Goal: Task Accomplishment & Management: Manage account settings

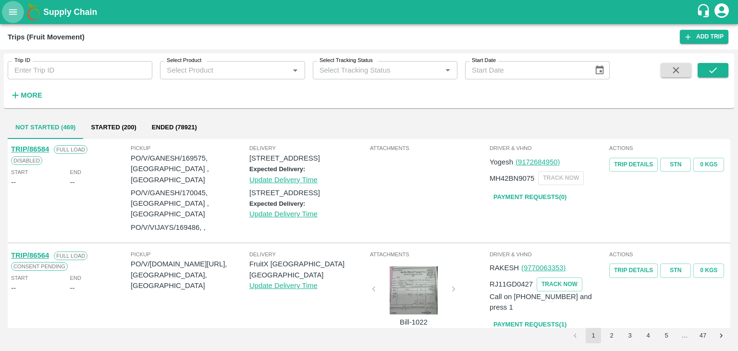
click at [16, 16] on icon "open drawer" at bounding box center [13, 12] width 11 height 11
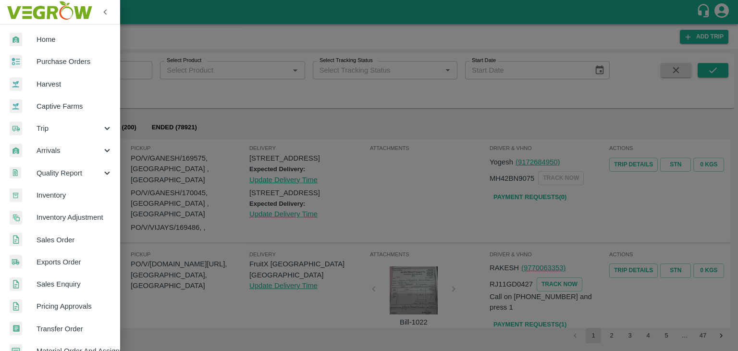
scroll to position [197, 0]
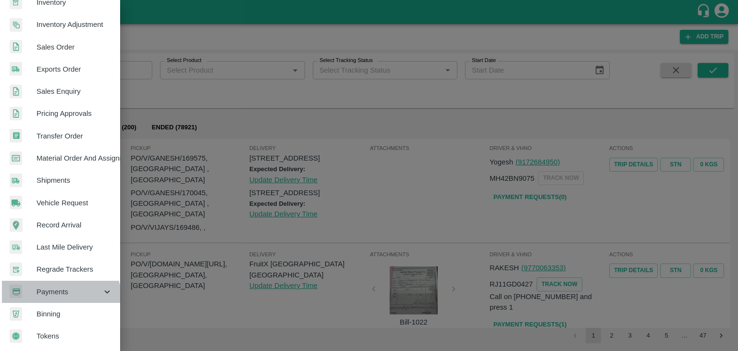
click at [58, 297] on div "Payments" at bounding box center [60, 292] width 120 height 22
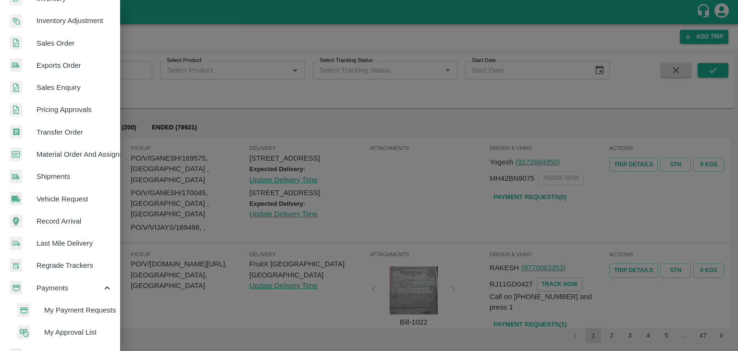
click at [84, 306] on span "My Payment Requests" at bounding box center [78, 310] width 68 height 11
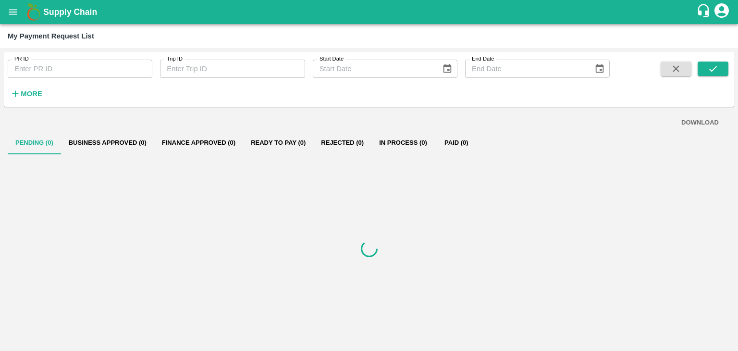
click at [34, 92] on strong "More" at bounding box center [32, 94] width 22 height 8
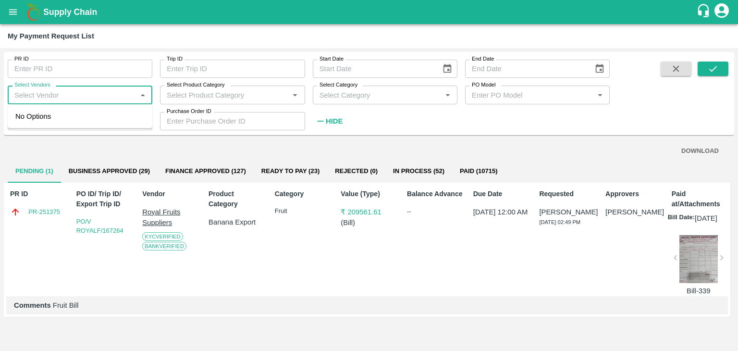
click at [54, 93] on input "Select Vendors" at bounding box center [72, 94] width 123 height 12
click at [79, 122] on div "S P FRUITS SUPPLY-Supplier, Service Provider, Transporter" at bounding box center [81, 122] width 125 height 22
type input "S P FRUITS SUPPLY-Supplier, Service Provider, Transporter"
click at [713, 69] on icon "submit" at bounding box center [714, 69] width 8 height 6
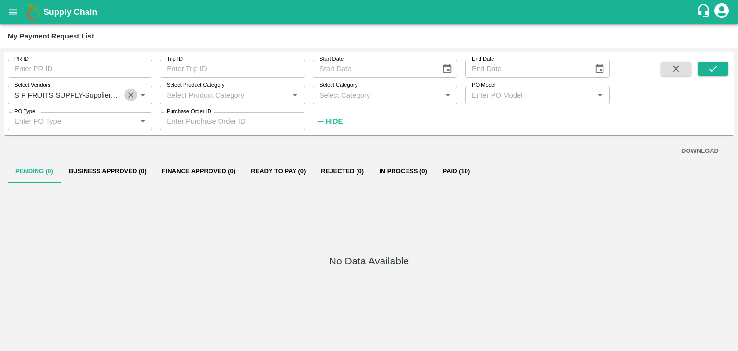
click at [127, 96] on icon "Clear" at bounding box center [130, 94] width 9 height 9
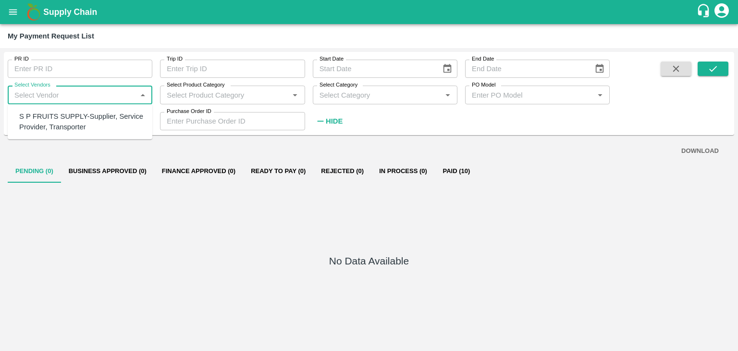
click at [95, 95] on input "Select Vendors" at bounding box center [72, 94] width 123 height 12
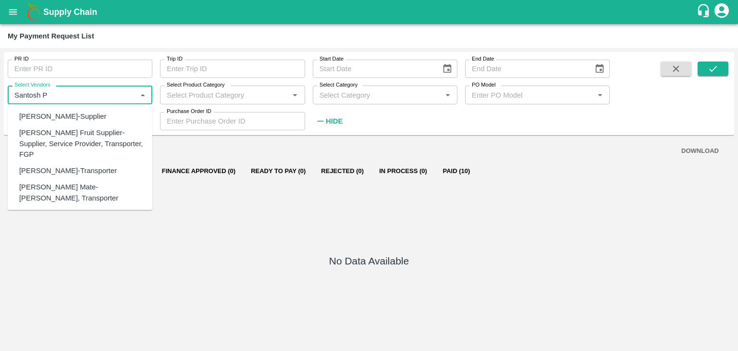
click at [88, 136] on div "Santosh Patil Fruit Supplier-Supplier, Service Provider, Transporter, FGP" at bounding box center [81, 143] width 125 height 32
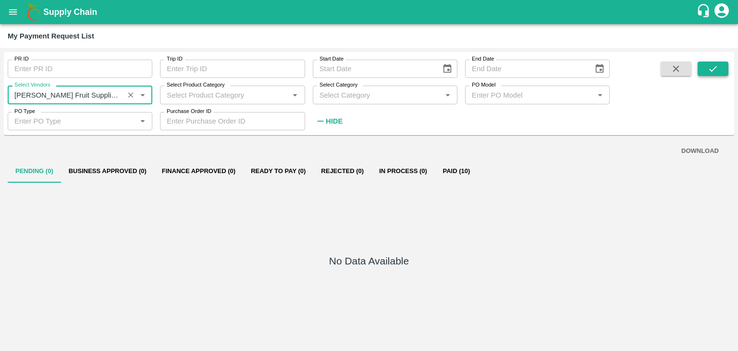
type input "Santosh Patil Fruit Supplier-Supplier, Service Provider, Transporter, FGP"
click at [709, 65] on icon "submit" at bounding box center [713, 68] width 11 height 11
click at [130, 96] on icon "Clear" at bounding box center [130, 94] width 5 height 5
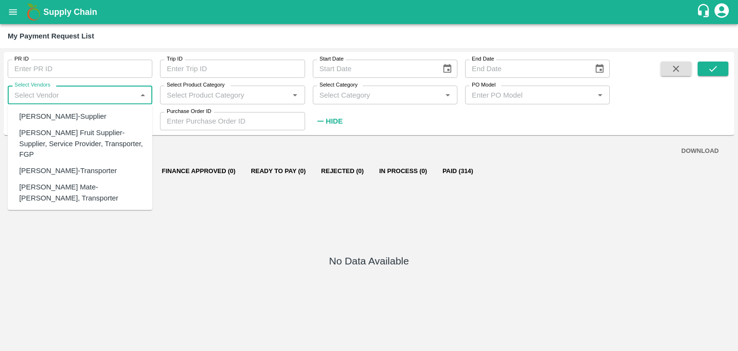
click at [109, 95] on input "Select Vendors" at bounding box center [72, 94] width 123 height 12
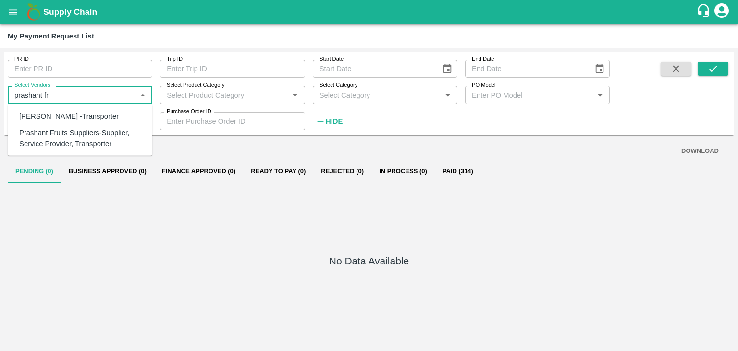
click at [88, 147] on div "Prashant Fruits Suppliers-Supplier, Service Provider, Transporter" at bounding box center [81, 138] width 125 height 22
type input "Prashant Fruits Suppliers-Supplier, Service Provider, Transporter"
click at [704, 75] on button "submit" at bounding box center [713, 69] width 31 height 14
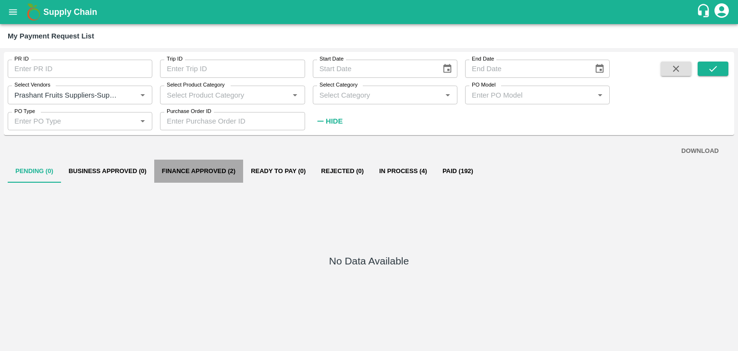
click at [199, 169] on button "Finance Approved (2)" at bounding box center [198, 171] width 89 height 23
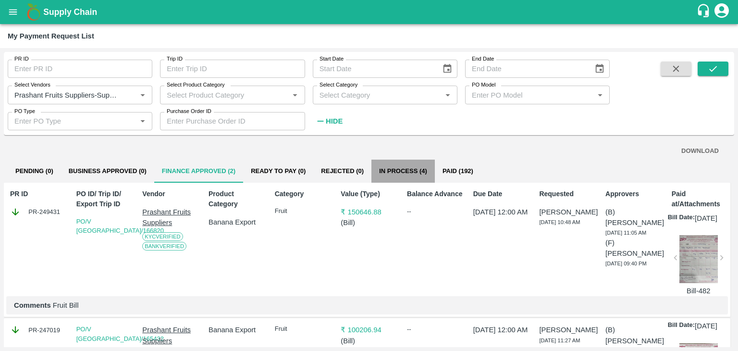
click at [412, 173] on button "In Process (4)" at bounding box center [403, 171] width 63 height 23
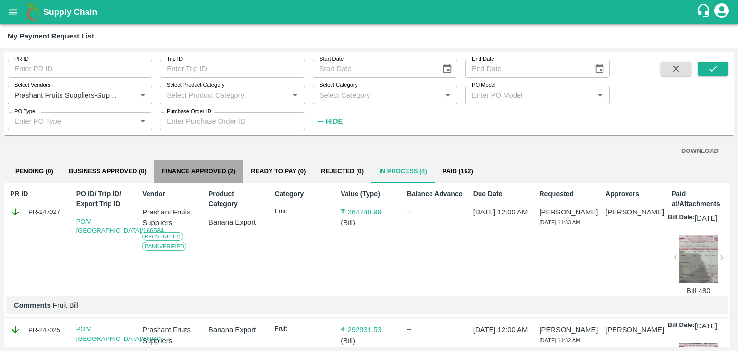
click at [230, 171] on button "Finance Approved (2)" at bounding box center [198, 171] width 89 height 23
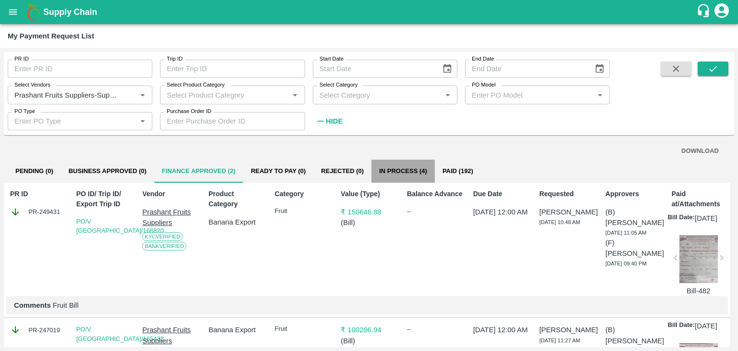
click at [414, 179] on button "In Process (4)" at bounding box center [403, 171] width 63 height 23
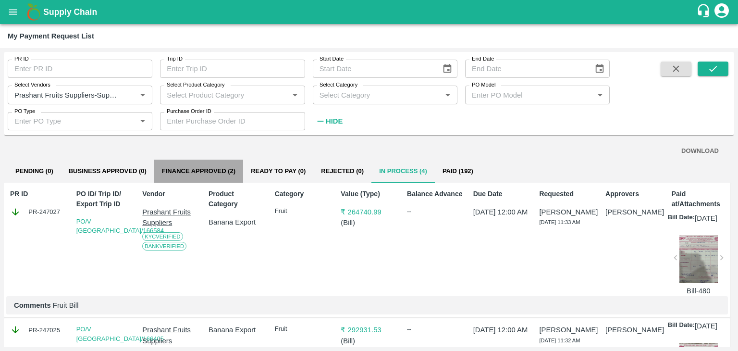
click at [205, 167] on button "Finance Approved (2)" at bounding box center [198, 171] width 89 height 23
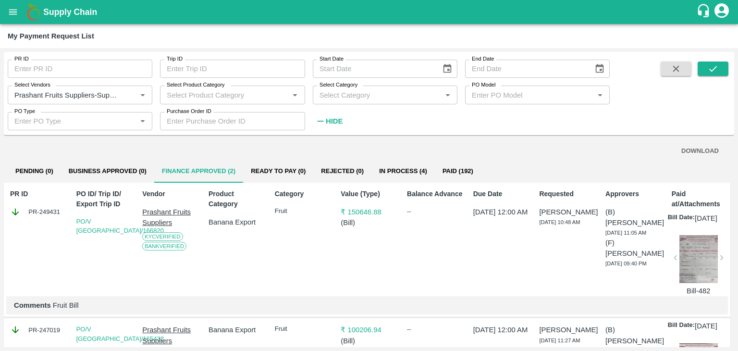
click at [407, 164] on button "In Process (4)" at bounding box center [403, 171] width 63 height 23
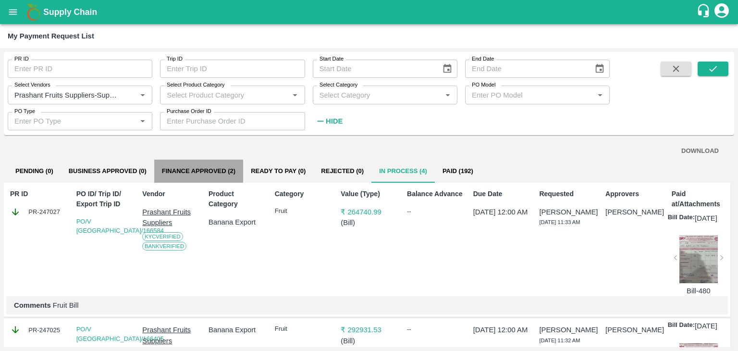
click at [194, 166] on button "Finance Approved (2)" at bounding box center [198, 171] width 89 height 23
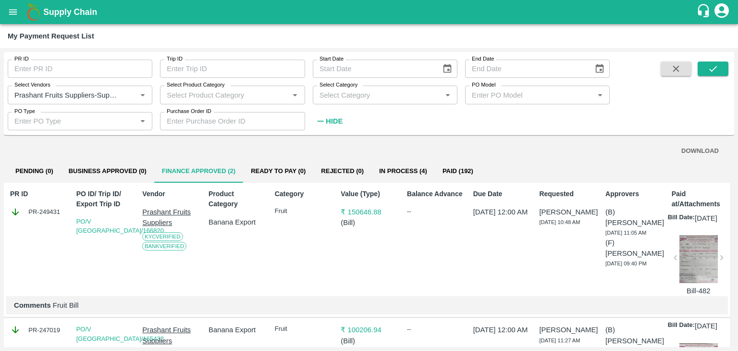
click at [131, 94] on icon "Clear" at bounding box center [130, 94] width 9 height 9
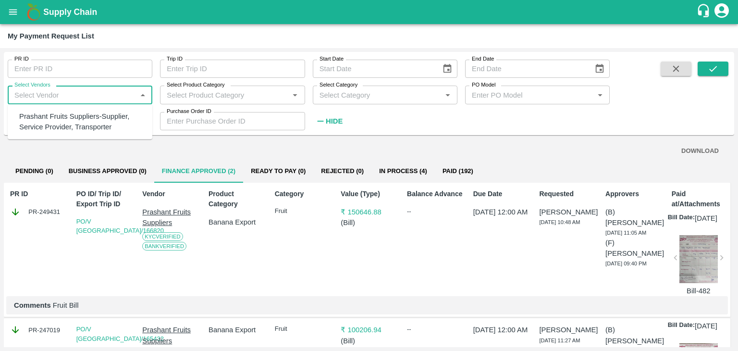
click at [104, 98] on input "Select Vendors" at bounding box center [72, 94] width 123 height 12
click at [88, 124] on div "Vighnaharata Fruit Suppliers-Supplier, Service Provider, Transporter" at bounding box center [81, 122] width 125 height 22
type input "Vighnaharata Fruit Suppliers-Supplier, Service Provider, Transporter"
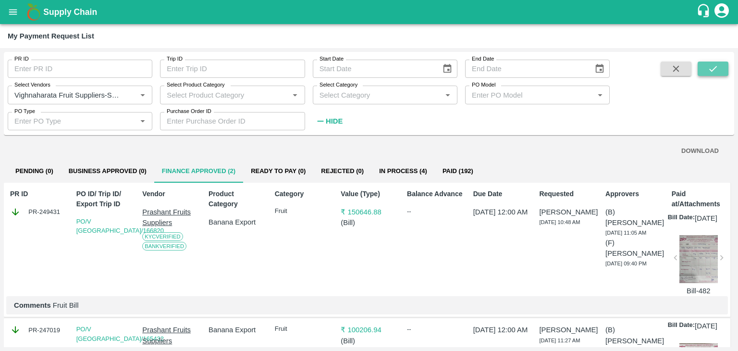
click at [710, 64] on icon "submit" at bounding box center [713, 68] width 11 height 11
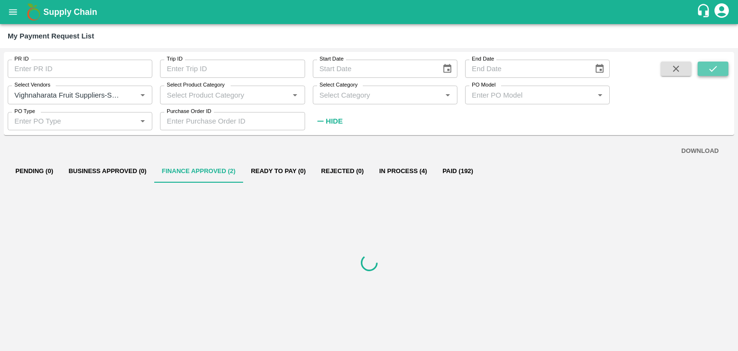
click at [710, 64] on icon "submit" at bounding box center [713, 68] width 11 height 11
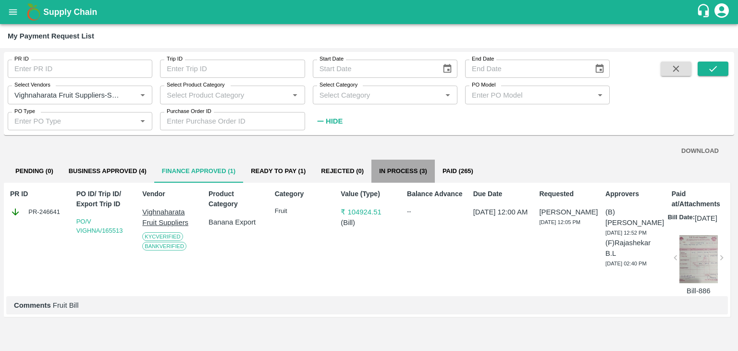
click at [401, 171] on button "In Process (3)" at bounding box center [403, 171] width 63 height 23
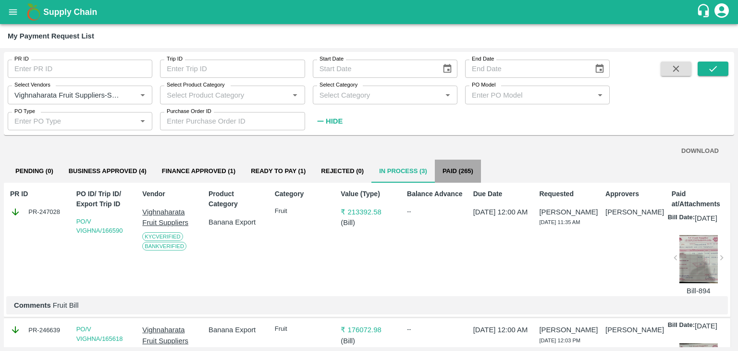
click at [445, 173] on button "Paid (265)" at bounding box center [458, 171] width 46 height 23
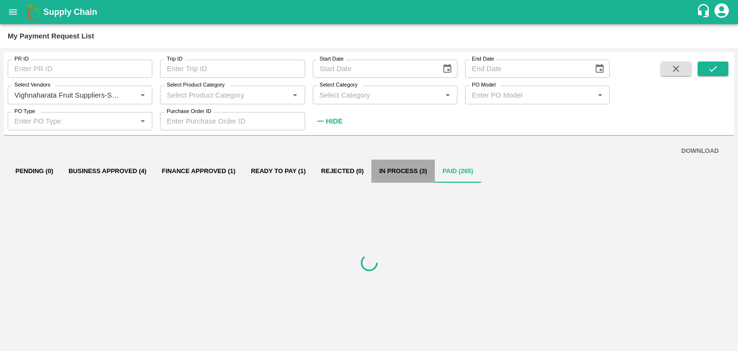
click at [399, 166] on button "In Process (3)" at bounding box center [403, 171] width 63 height 23
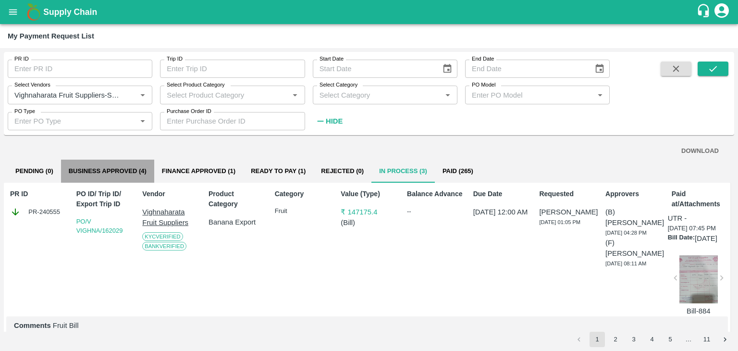
click at [119, 178] on button "Business Approved (4)" at bounding box center [107, 171] width 93 height 23
